Goal: Find specific page/section: Find specific page/section

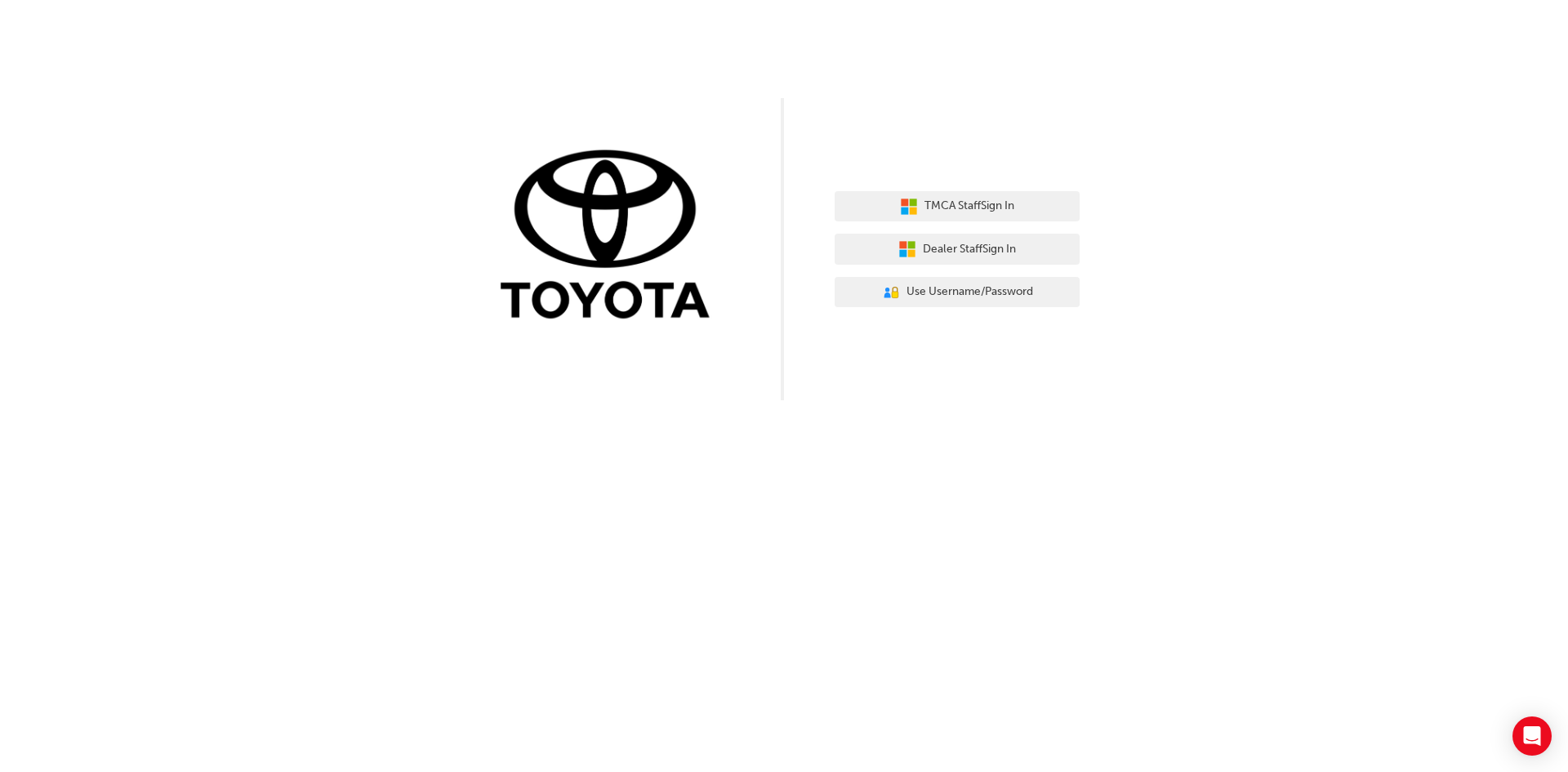
click at [281, 509] on div "TMCA Staff Sign In Dealer Staff Sign In User Authentication Icon - Blue Person,…" at bounding box center [784, 386] width 1568 height 772
click at [962, 243] on span "Dealer Staff Sign In" at bounding box center [969, 250] width 93 height 18
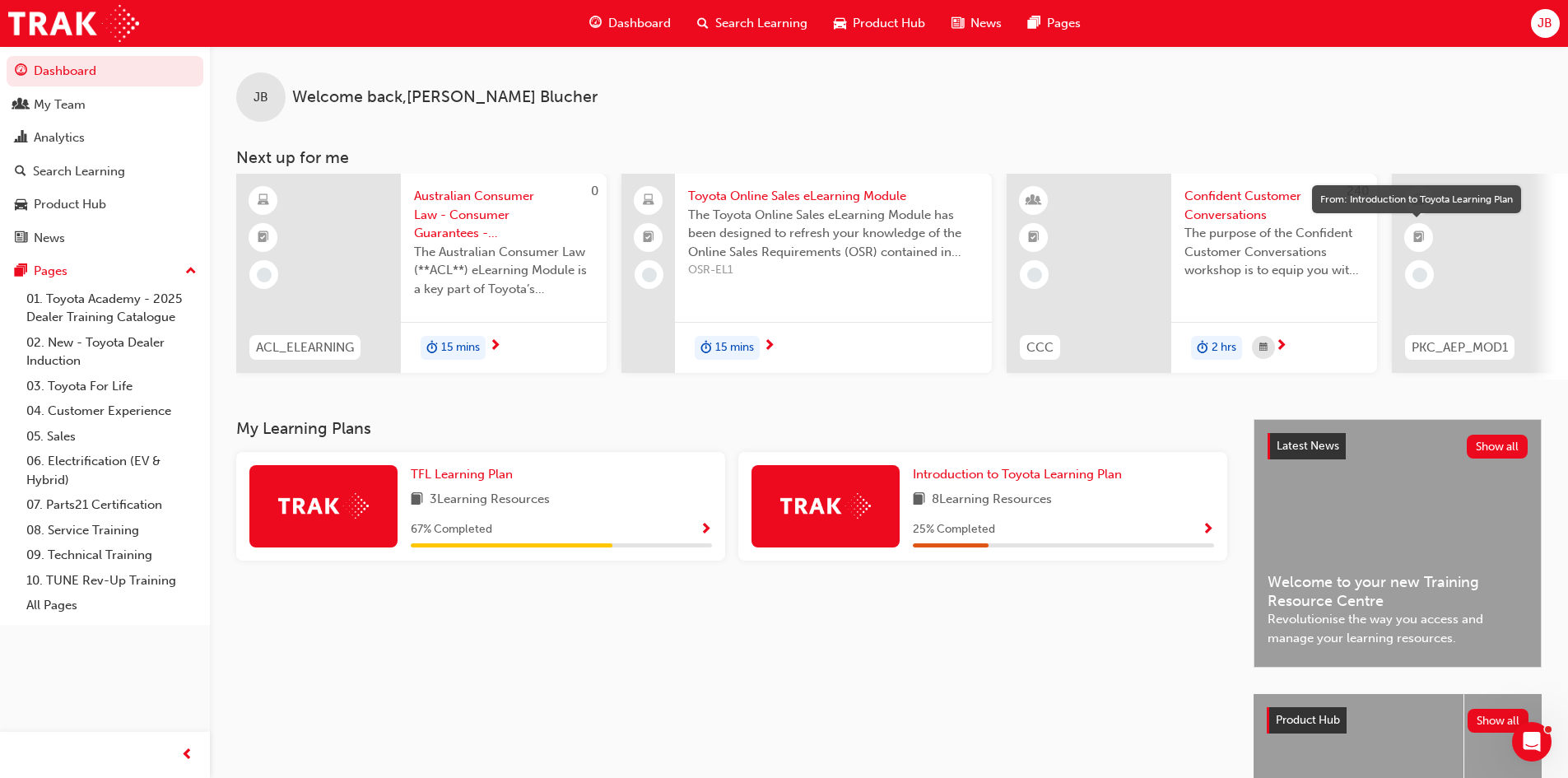
drag, startPoint x: 1405, startPoint y: 69, endPoint x: 1450, endPoint y: 85, distance: 47.8
click at [1450, 85] on div "JB Welcome back , Joel Blucher" at bounding box center [888, 83] width 1357 height 75
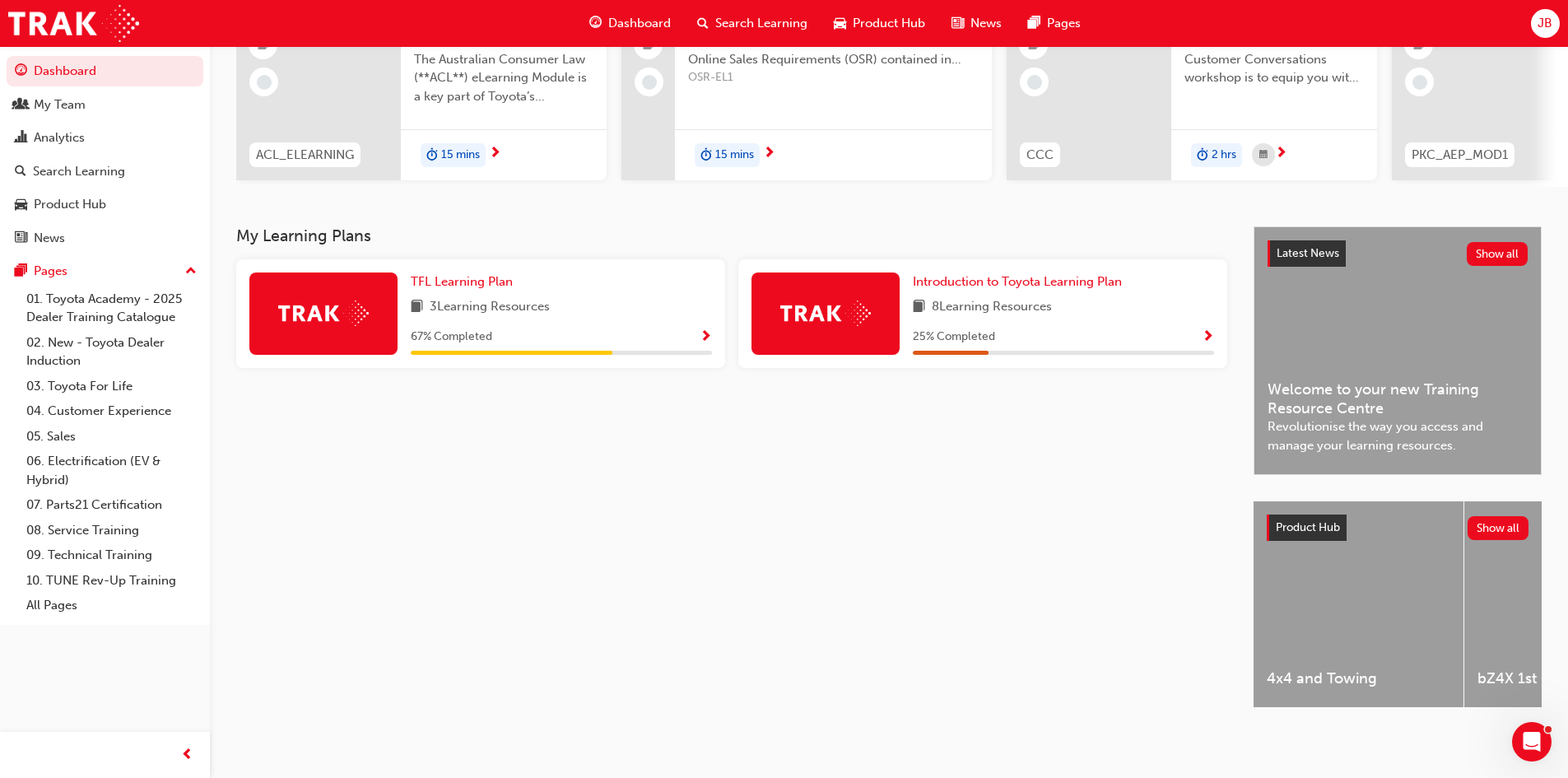
click at [677, 558] on div "My Learning Plans TFL Learning Plan 3 Learning Resources 67 % Completed Introdu…" at bounding box center [745, 482] width 1017 height 511
